Goal: Information Seeking & Learning: Learn about a topic

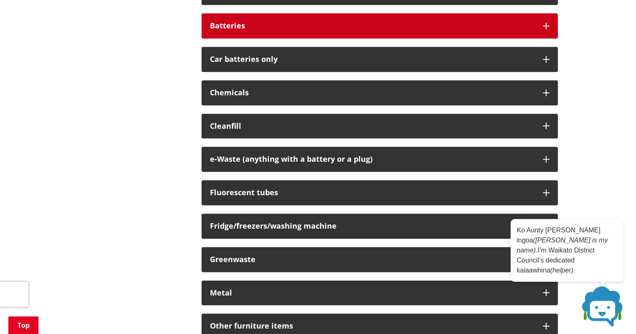
scroll to position [376, 0]
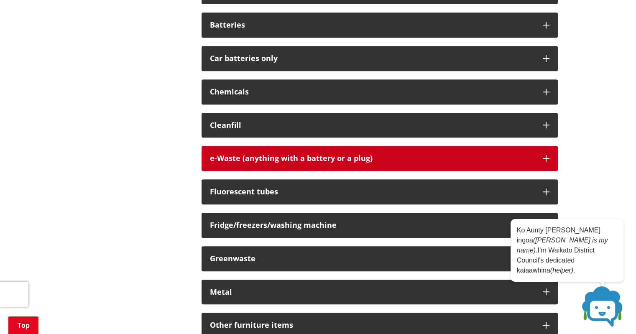
click at [255, 157] on div "e-Waste (anything with a battery or a plug)" at bounding box center [372, 158] width 324 height 8
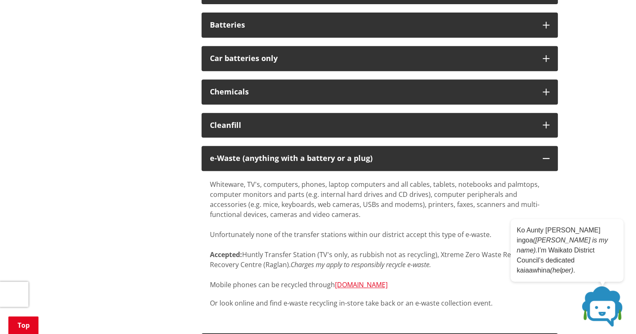
click at [223, 185] on p "Whiteware, TV's, computers, phones, laptop computers and all cables, tablets, n…" at bounding box center [379, 234] width 339 height 110
drag, startPoint x: 210, startPoint y: 182, endPoint x: 258, endPoint y: 184, distance: 48.1
click at [258, 184] on p "Whiteware, TV's, computers, phones, laptop computers and all cables, tablets, n…" at bounding box center [379, 234] width 339 height 110
click at [517, 182] on p "Whiteware, TV's, computers, phones, laptop computers and all cables, tablets, n…" at bounding box center [379, 234] width 339 height 110
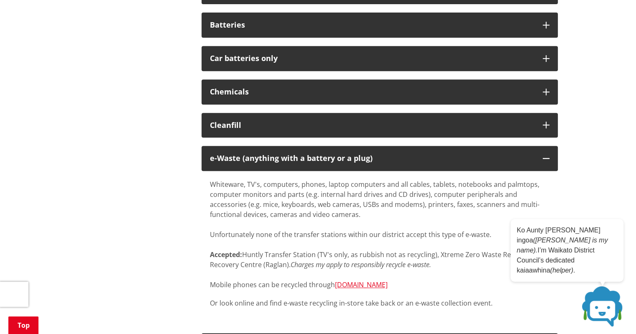
click at [564, 184] on div "Home Services and facilities Rubbish and recycling Rubbish and recycling servic…" at bounding box center [318, 296] width 636 height 1178
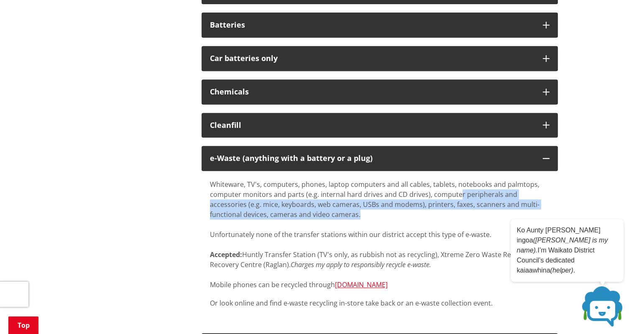
drag, startPoint x: 456, startPoint y: 195, endPoint x: 454, endPoint y: 213, distance: 18.5
click at [454, 213] on p "Whiteware, TV's, computers, phones, laptop computers and all cables, tablets, n…" at bounding box center [379, 234] width 339 height 110
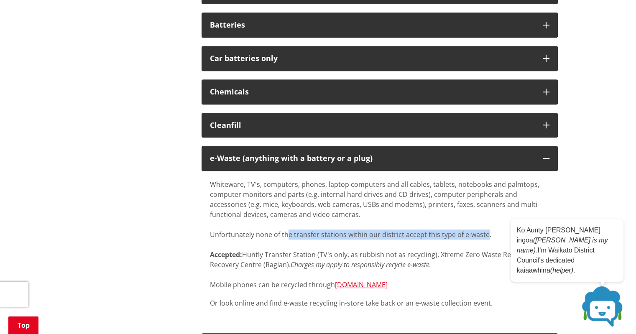
drag, startPoint x: 288, startPoint y: 230, endPoint x: 485, endPoint y: 235, distance: 197.8
click at [485, 235] on p "Whiteware, TV's, computers, phones, laptop computers and all cables, tablets, n…" at bounding box center [379, 234] width 339 height 110
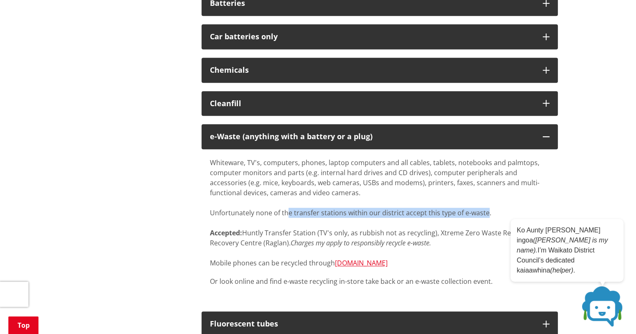
scroll to position [418, 0]
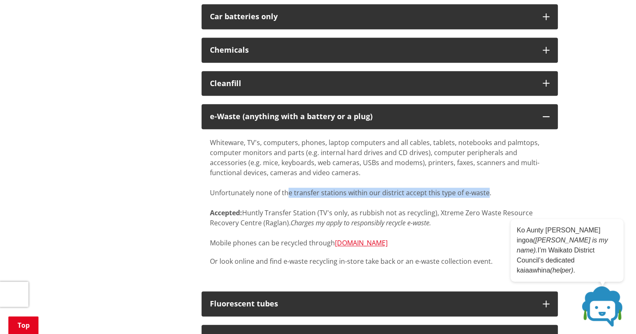
drag, startPoint x: 367, startPoint y: 213, endPoint x: 492, endPoint y: 219, distance: 125.5
click at [492, 219] on p "Whiteware, TV's, computers, phones, laptop computers and all cables, tablets, n…" at bounding box center [379, 193] width 339 height 110
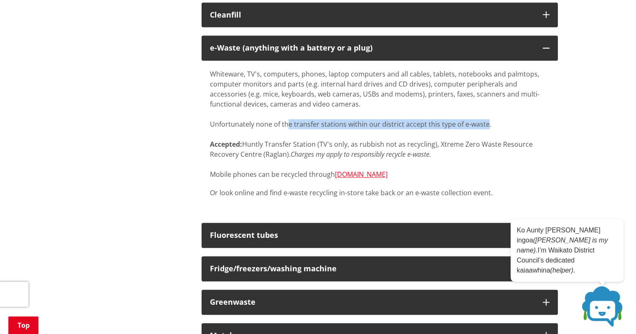
scroll to position [502, 0]
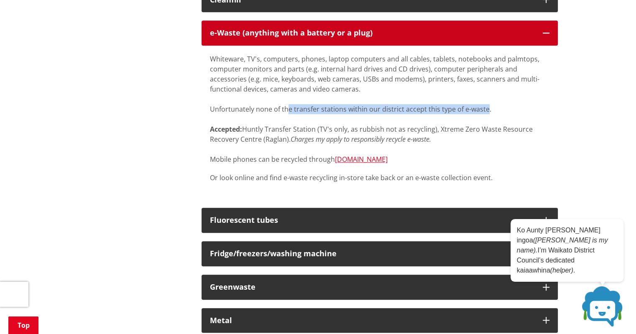
click at [244, 34] on div "e-Waste (anything with a battery or a plug)" at bounding box center [372, 33] width 324 height 8
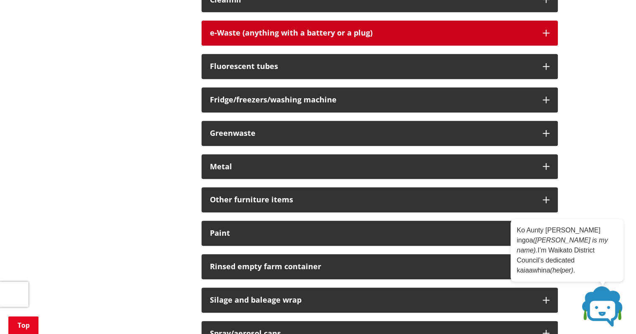
click at [319, 40] on button "e-Waste (anything with a battery or a plug)" at bounding box center [379, 32] width 356 height 25
